Goal: Task Accomplishment & Management: Complete application form

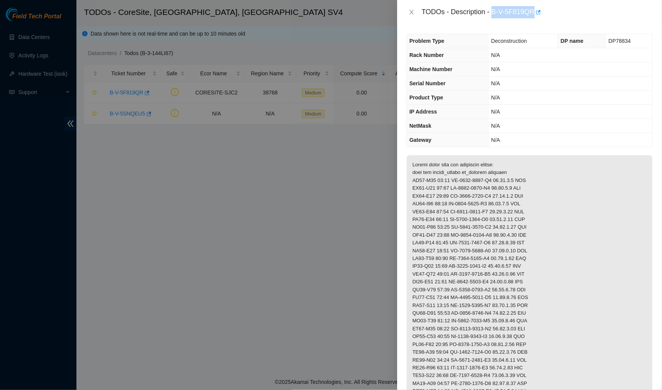
scroll to position [66, 0]
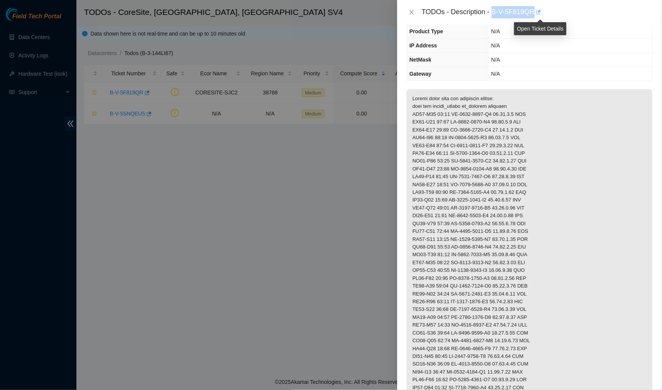
click at [541, 13] on icon "button" at bounding box center [537, 12] width 5 height 5
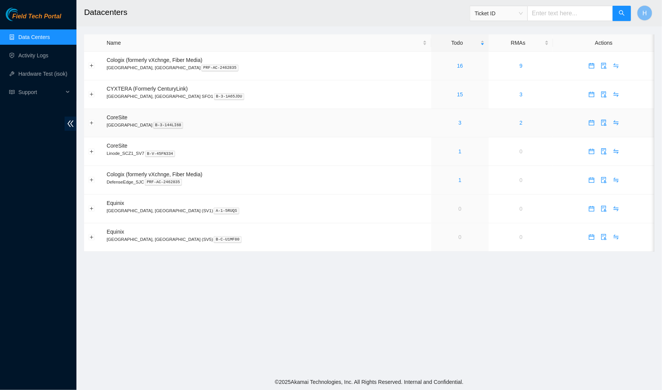
click at [435, 122] on div "3" at bounding box center [459, 123] width 49 height 8
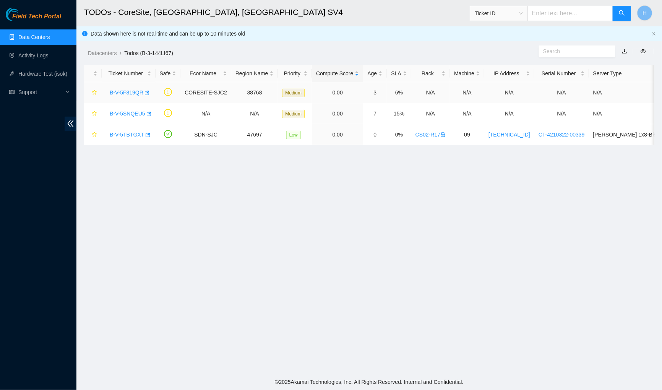
click at [126, 91] on link "B-V-5F819QR" at bounding box center [127, 92] width 34 height 6
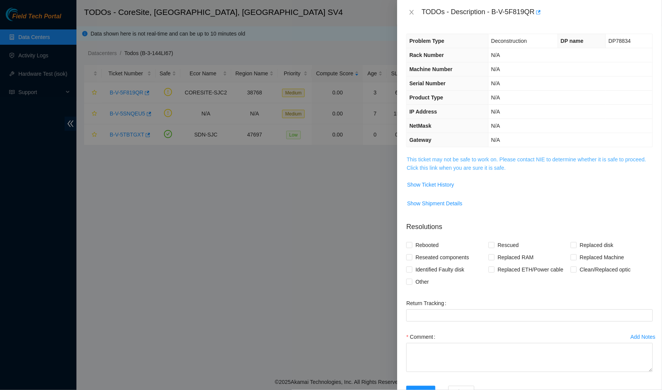
click at [437, 169] on link "This ticket may not be safe to work on. Please contact NIE to determine whether…" at bounding box center [526, 163] width 239 height 15
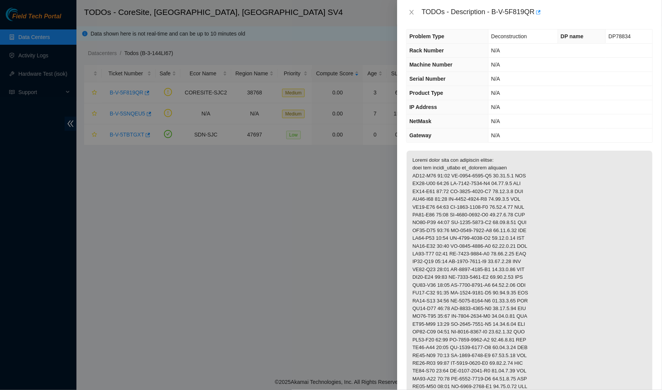
scroll to position [7, 0]
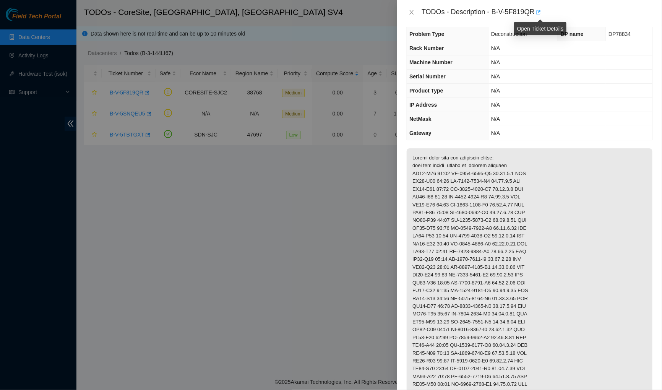
click at [541, 9] on button "button" at bounding box center [538, 12] width 6 height 12
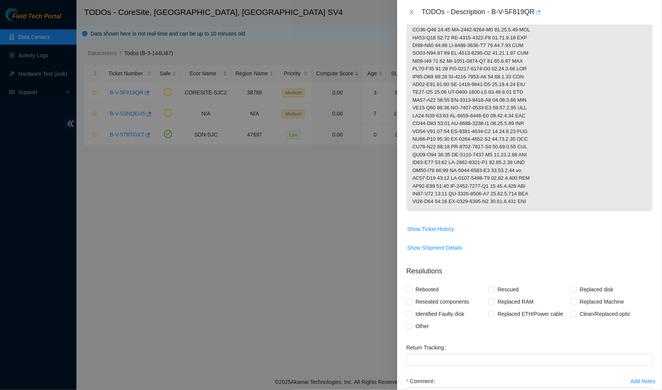
scroll to position [453, 0]
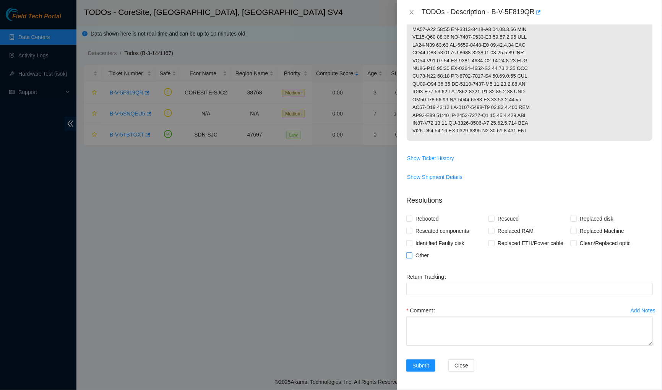
click at [418, 254] on span "Other" at bounding box center [422, 255] width 19 height 12
click at [412, 254] on input "Other" at bounding box center [408, 254] width 5 height 5
checkbox input "true"
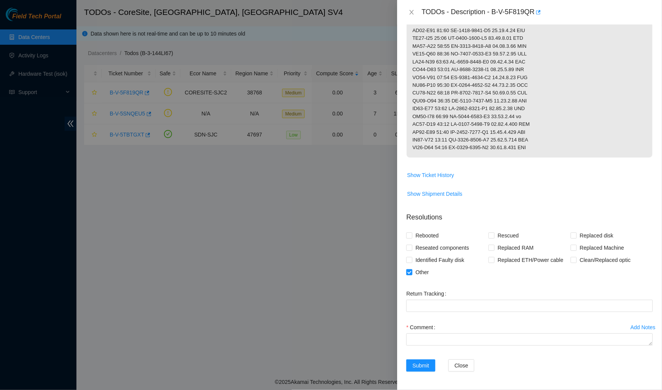
scroll to position [437, 0]
drag, startPoint x: 650, startPoint y: 344, endPoint x: 647, endPoint y: 222, distance: 122.8
click at [647, 222] on form "Resolutions Rebooted Rescued Replaced disk Reseated components Replaced RAM Rep…" at bounding box center [529, 293] width 247 height 175
